Goal: Task Accomplishment & Management: Complete application form

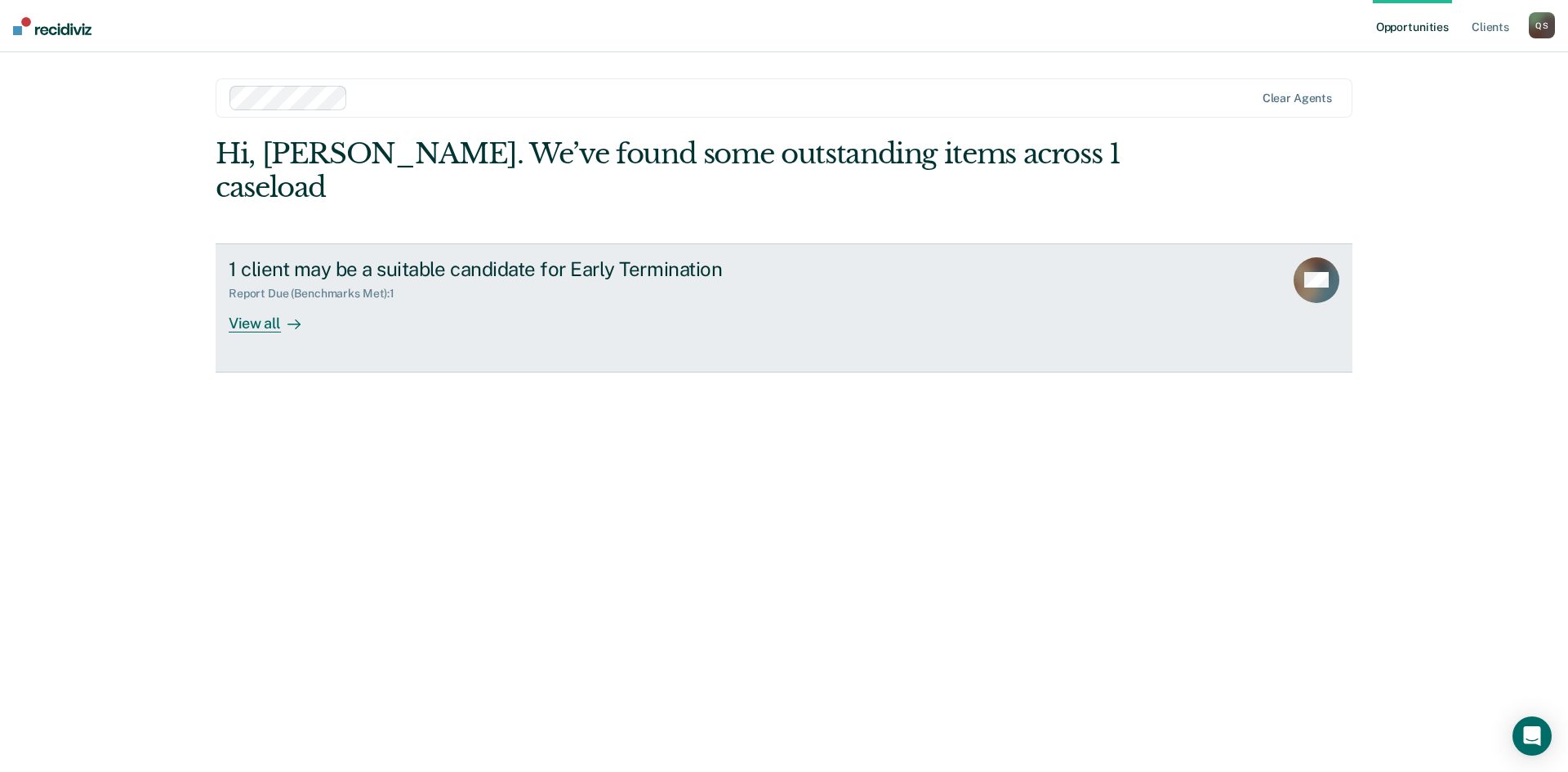
click at [255, 301] on div "View all" at bounding box center [274, 317] width 91 height 32
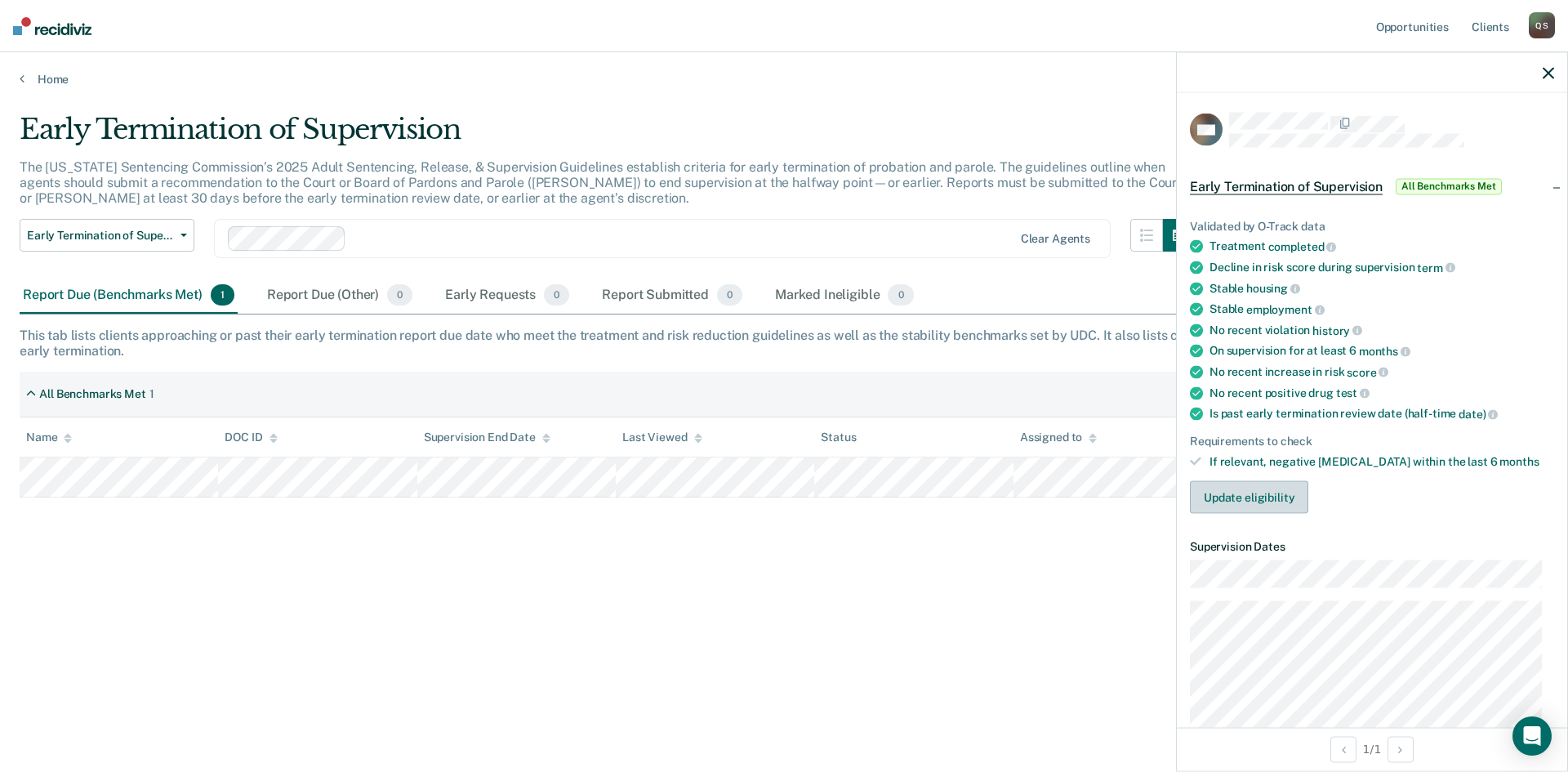
click at [1271, 485] on button "Update eligibility" at bounding box center [1250, 497] width 119 height 33
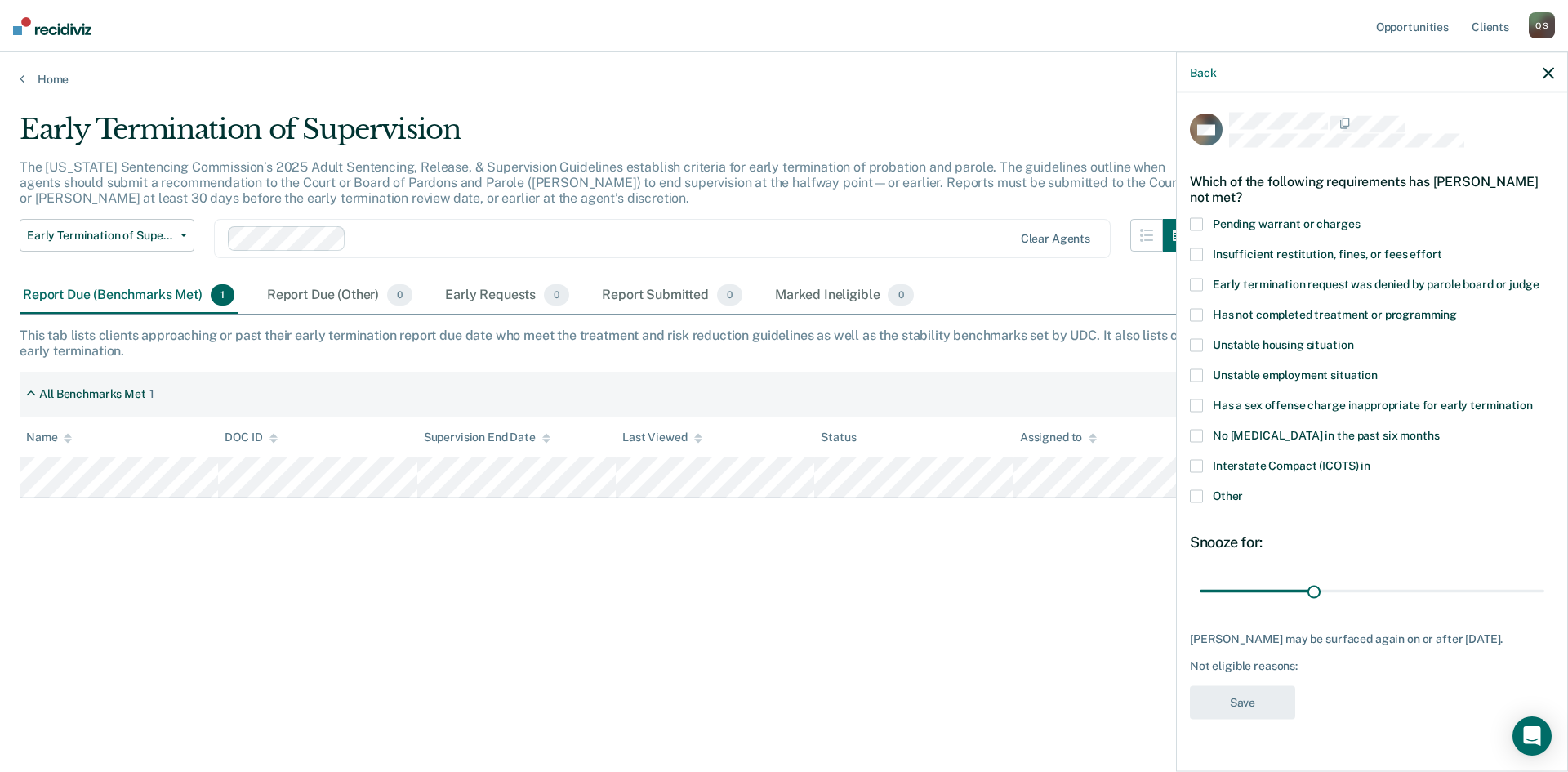
click at [1199, 490] on span at bounding box center [1196, 496] width 13 height 13
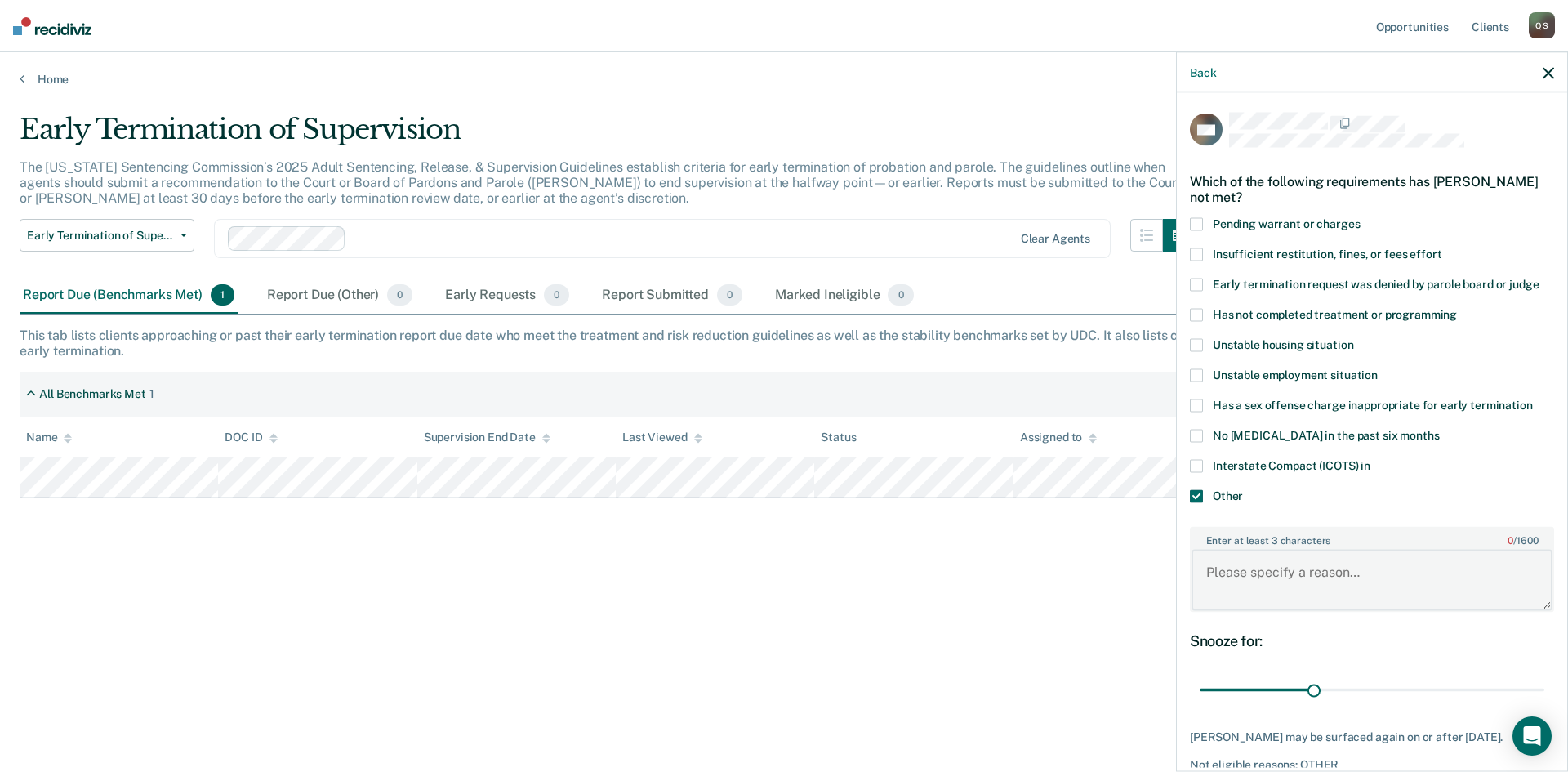
click at [1250, 578] on textarea "Enter at least 3 characters 0 / 1600" at bounding box center [1372, 579] width 361 height 60
paste textarea "[MEDICAL_DATA]"
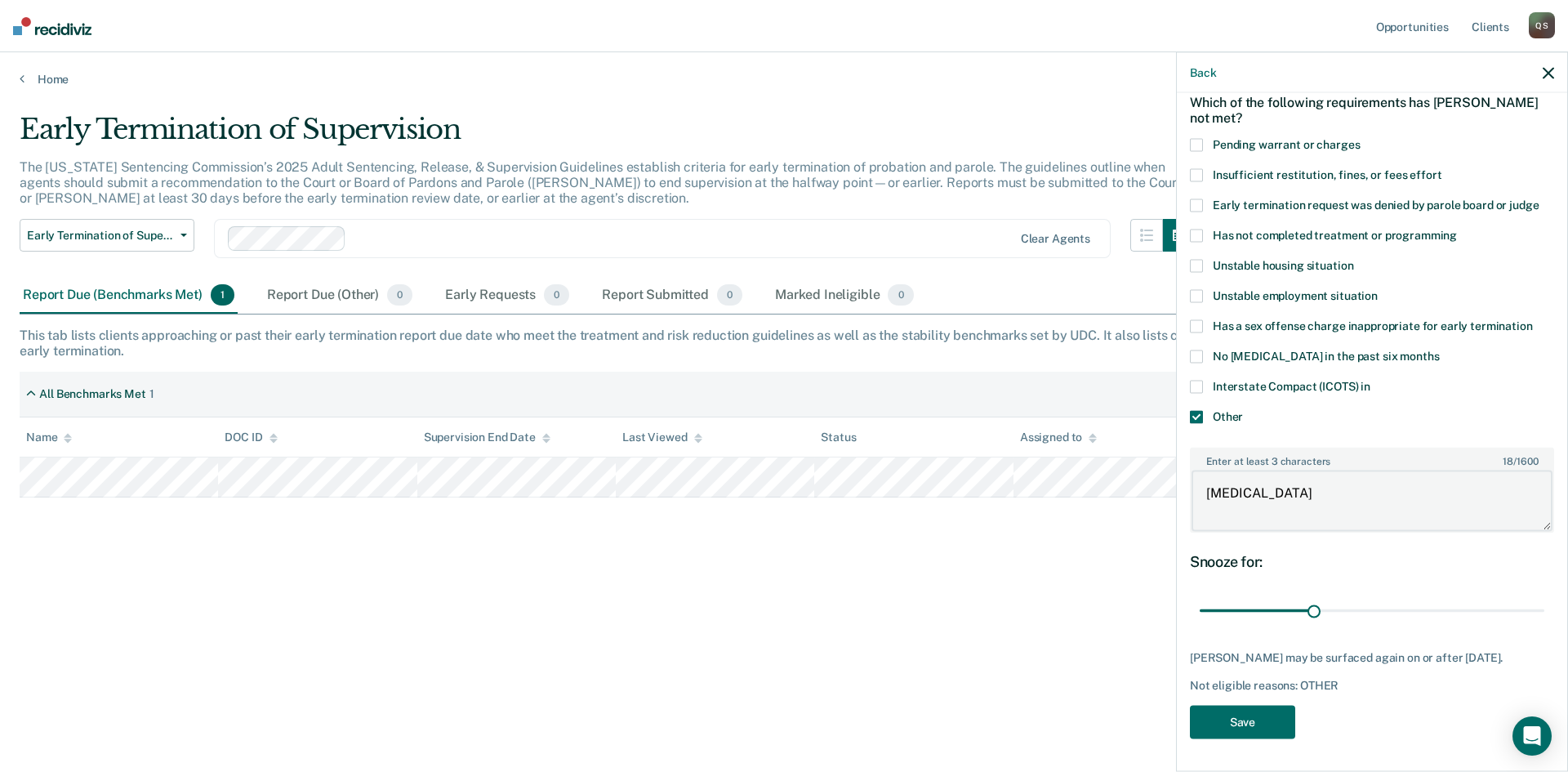
scroll to position [91, 0]
type textarea "[MEDICAL_DATA]"
drag, startPoint x: 1310, startPoint y: 597, endPoint x: 1530, endPoint y: 599, distance: 220.0
type input "90"
click at [1530, 599] on input "range" at bounding box center [1372, 610] width 345 height 29
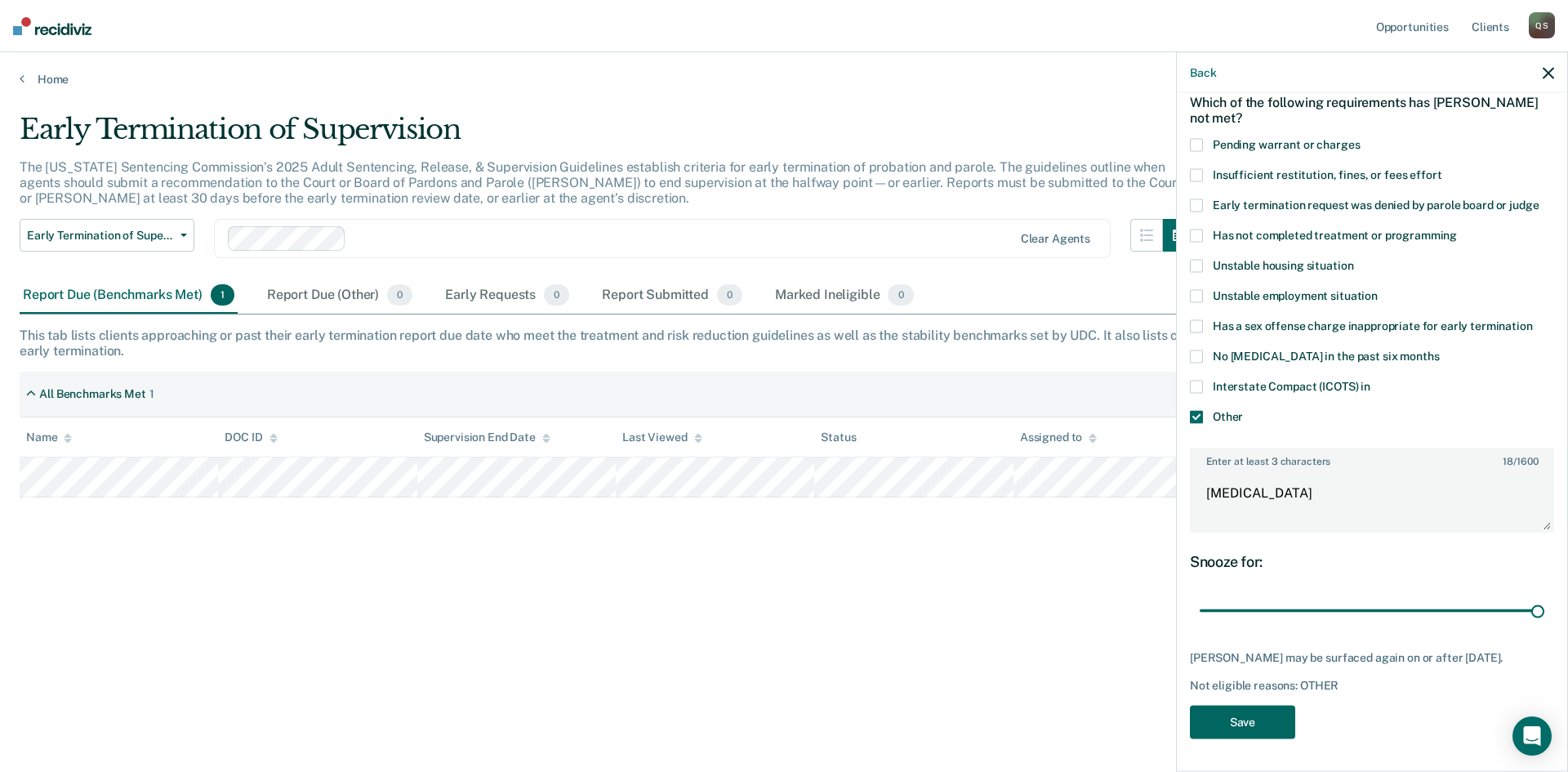
click at [1262, 718] on button "Save" at bounding box center [1243, 722] width 105 height 34
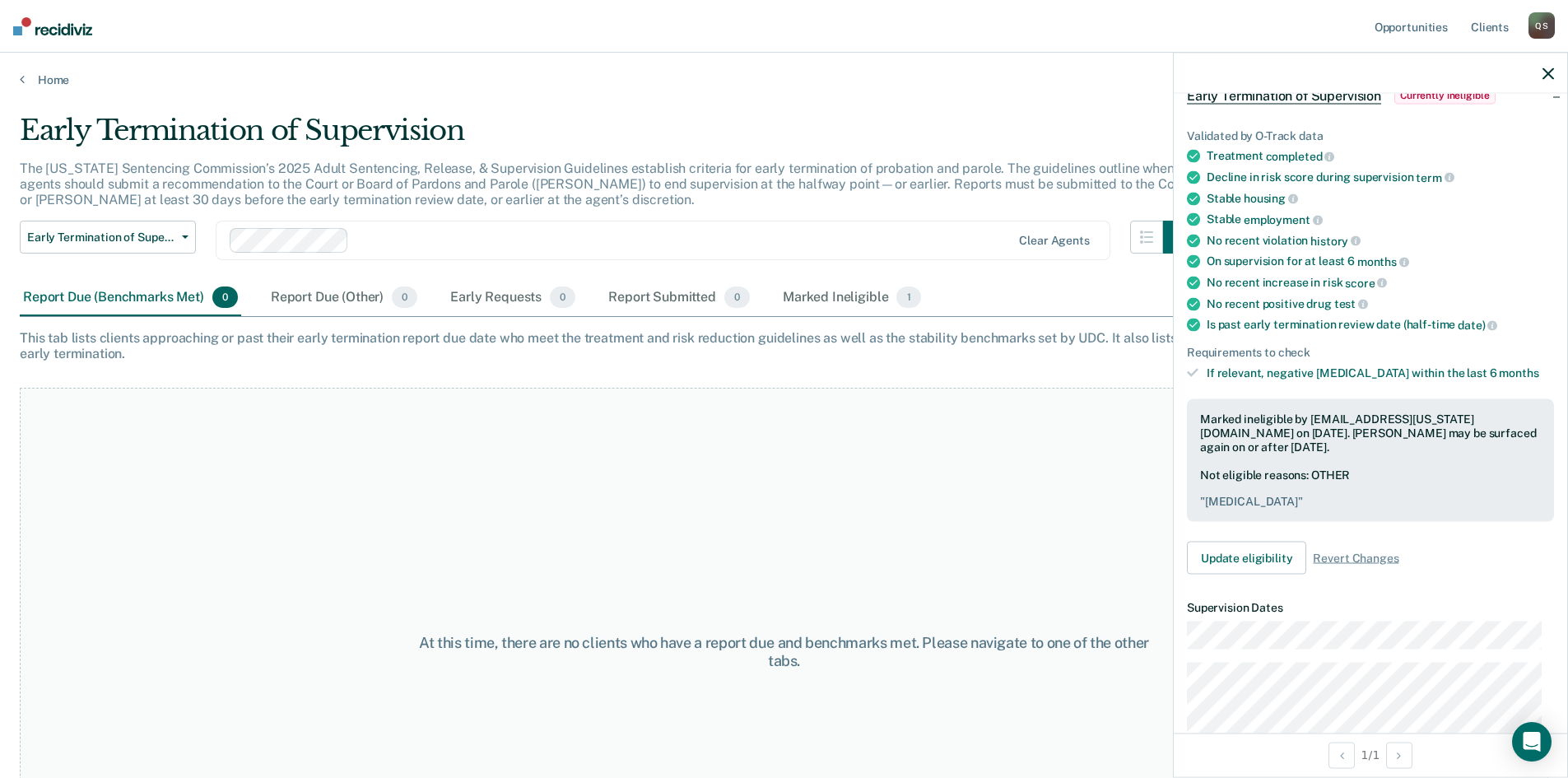
click at [881, 496] on div "At this time, there are no clients who have a report due and benchmarks met. Pl…" at bounding box center [784, 651] width 1529 height 527
click at [1542, 74] on icon "button" at bounding box center [1548, 73] width 12 height 12
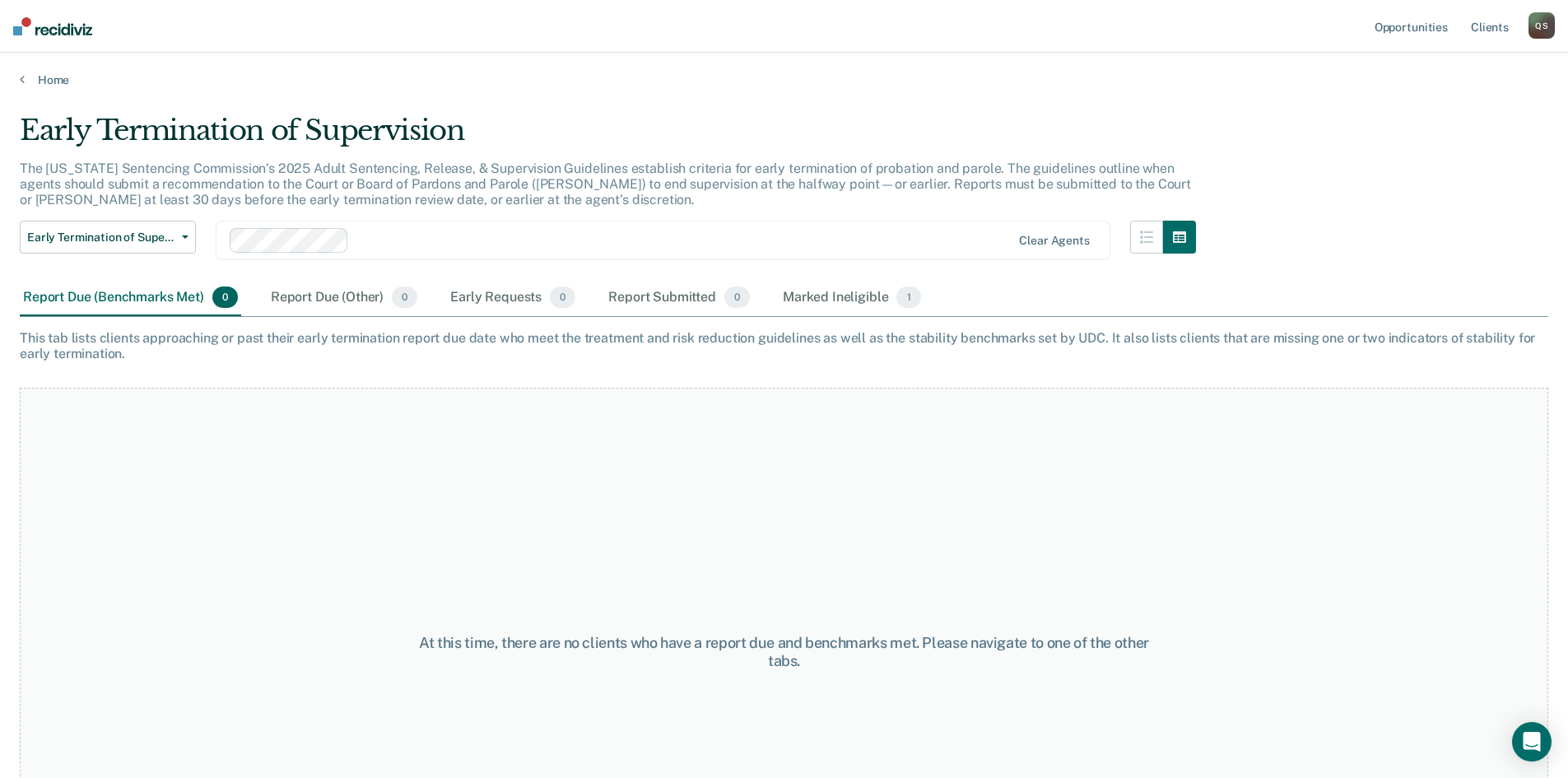
click at [55, 293] on div "Report Due (Benchmarks Met) 0" at bounding box center [131, 298] width 222 height 36
